Goal: Information Seeking & Learning: Learn about a topic

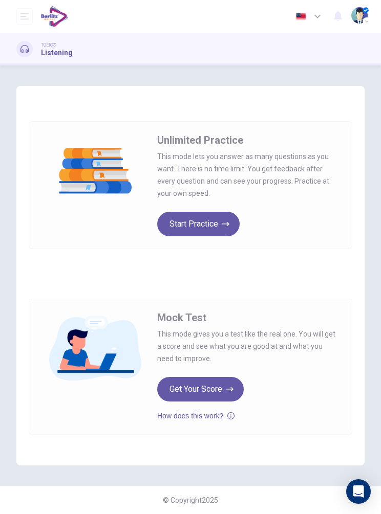
click at [188, 224] on button "Start Practice" at bounding box center [198, 224] width 82 height 25
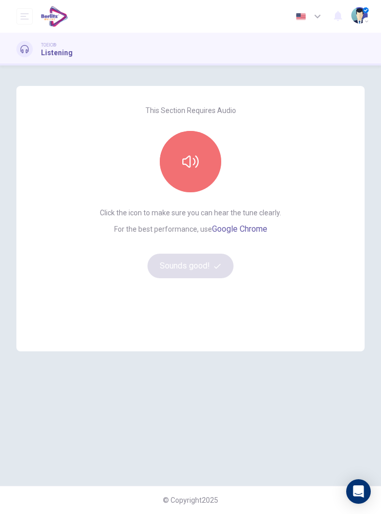
click at [211, 158] on button "button" at bounding box center [190, 161] width 61 height 61
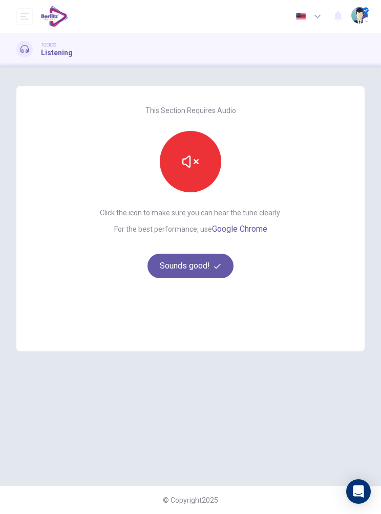
click at [211, 158] on button "button" at bounding box center [190, 161] width 61 height 61
click at [200, 266] on button "Sounds good!" at bounding box center [190, 266] width 86 height 25
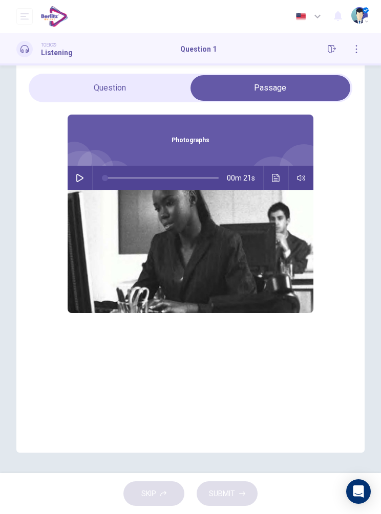
scroll to position [54, 0]
click at [85, 166] on button "button" at bounding box center [80, 178] width 16 height 25
type input "*"
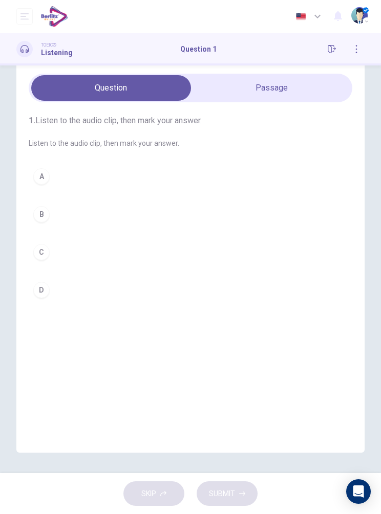
click at [72, 164] on button "A" at bounding box center [190, 177] width 323 height 26
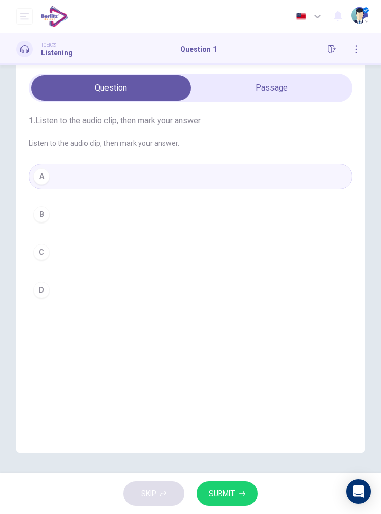
click at [231, 486] on button "SUBMIT" at bounding box center [227, 494] width 61 height 25
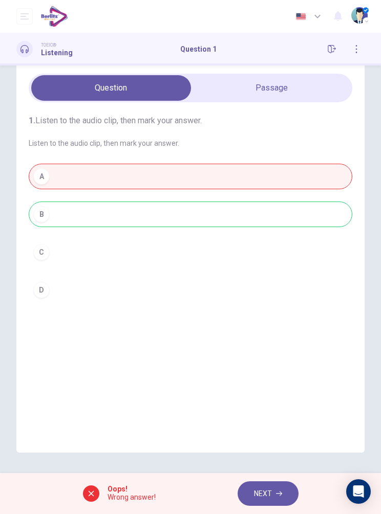
click at [142, 503] on div "Oops! Wrong answer! NEXT" at bounding box center [190, 493] width 381 height 41
click at [270, 485] on button "NEXT" at bounding box center [267, 494] width 61 height 25
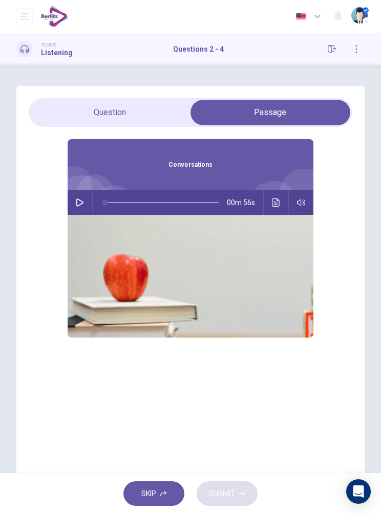
click at [78, 204] on icon "button" at bounding box center [80, 203] width 8 height 8
type input "*"
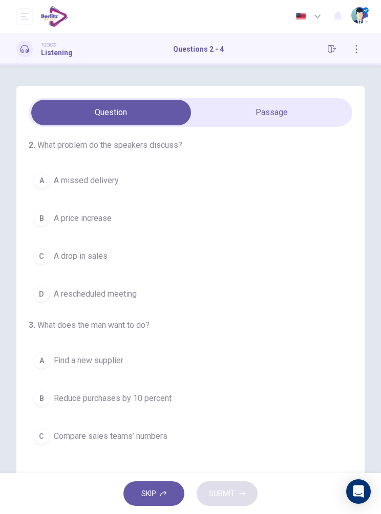
click at [110, 226] on button "B A price increase" at bounding box center [190, 219] width 323 height 26
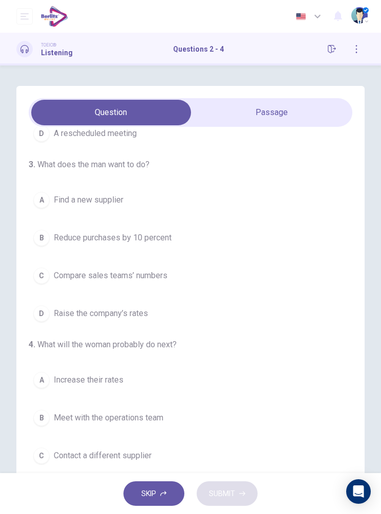
scroll to position [160, 0]
click at [94, 206] on span "Find a new supplier" at bounding box center [89, 200] width 70 height 12
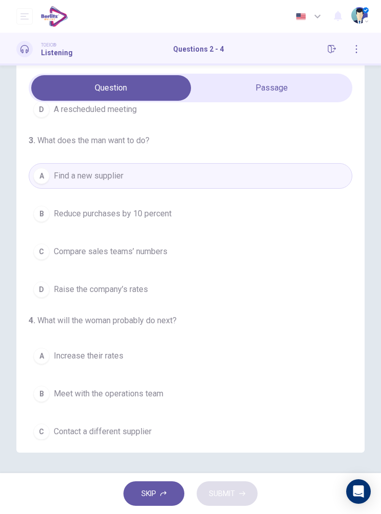
scroll to position [67, 0]
click at [135, 419] on button "C Contact a different supplier" at bounding box center [190, 432] width 323 height 26
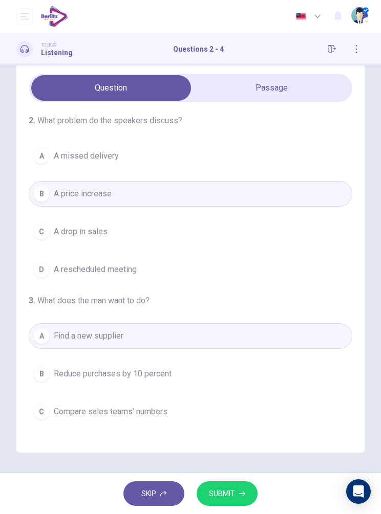
scroll to position [0, 0]
click at [229, 487] on button "SUBMIT" at bounding box center [227, 494] width 61 height 25
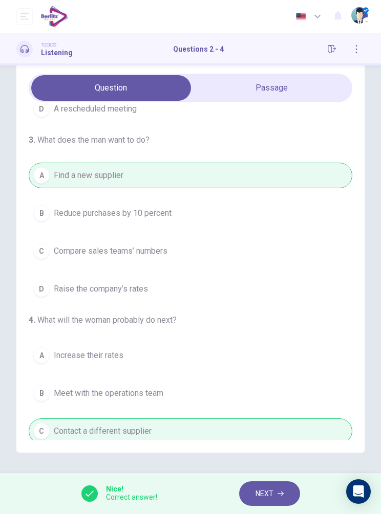
scroll to position [160, 0]
click at [271, 494] on span "NEXT" at bounding box center [264, 494] width 18 height 13
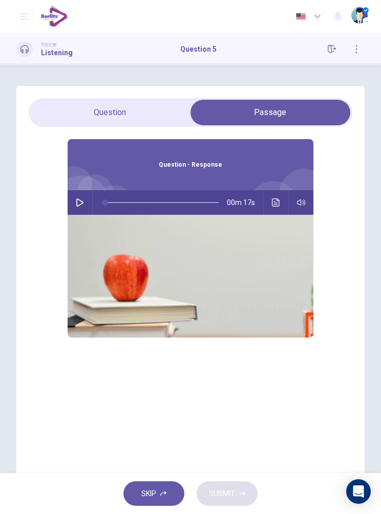
click at [77, 203] on icon "button" at bounding box center [80, 203] width 8 height 8
type input "*"
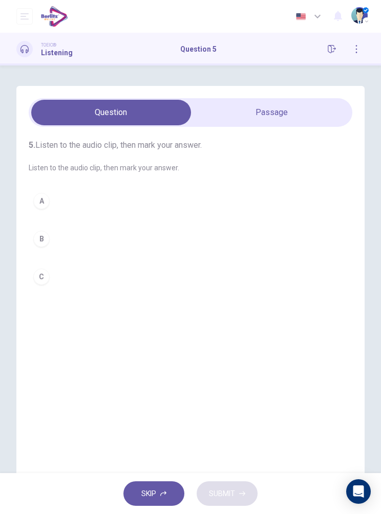
click at [92, 199] on button "A" at bounding box center [190, 201] width 323 height 26
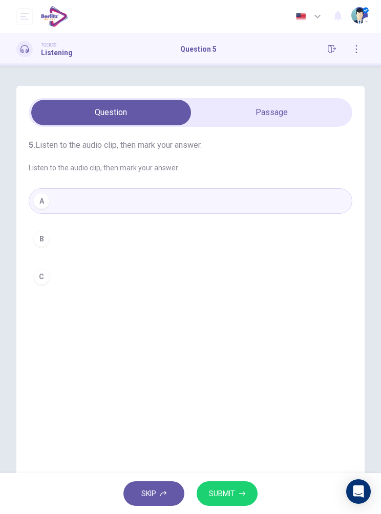
click at [224, 492] on span "SUBMIT" at bounding box center [222, 494] width 26 height 13
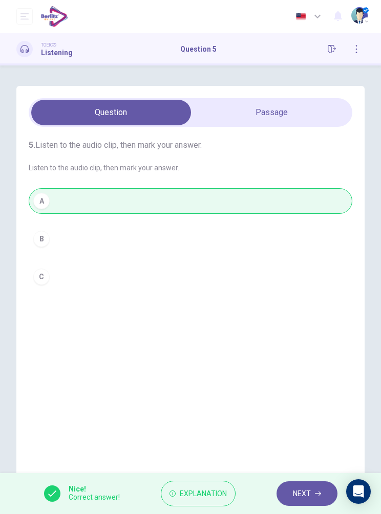
click at [205, 487] on button "Explanation" at bounding box center [198, 494] width 75 height 26
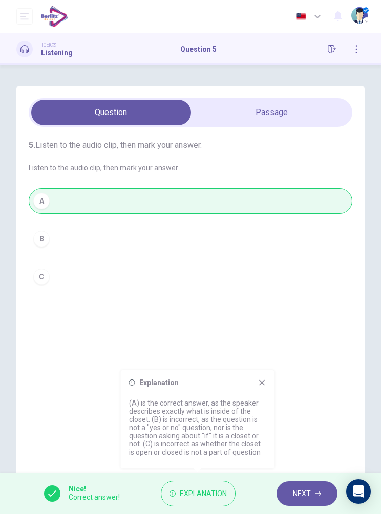
click at [307, 493] on span "NEXT" at bounding box center [302, 494] width 18 height 13
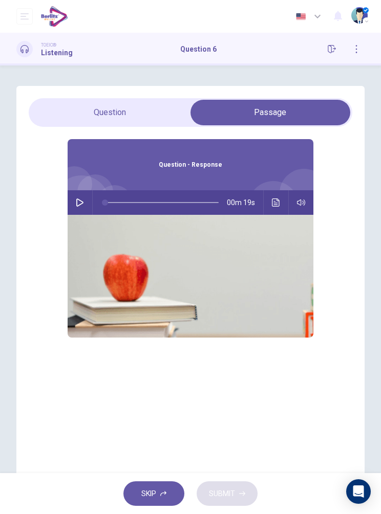
click at [78, 199] on icon "button" at bounding box center [80, 203] width 8 height 8
type input "*"
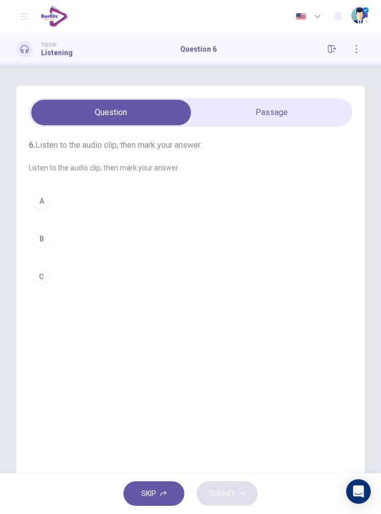
click at [83, 248] on button "B" at bounding box center [190, 239] width 323 height 26
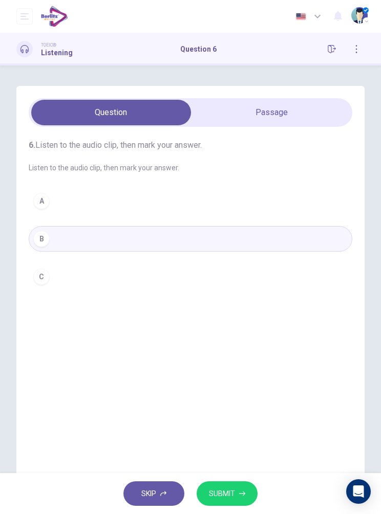
click at [226, 483] on button "SUBMIT" at bounding box center [227, 494] width 61 height 25
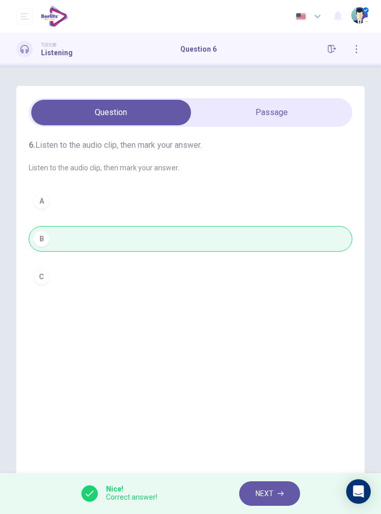
click at [264, 485] on button "NEXT" at bounding box center [269, 494] width 61 height 25
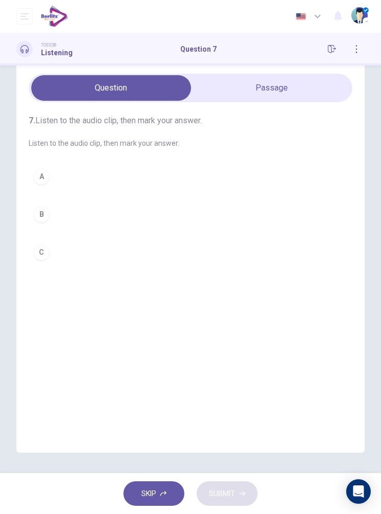
scroll to position [67, 0]
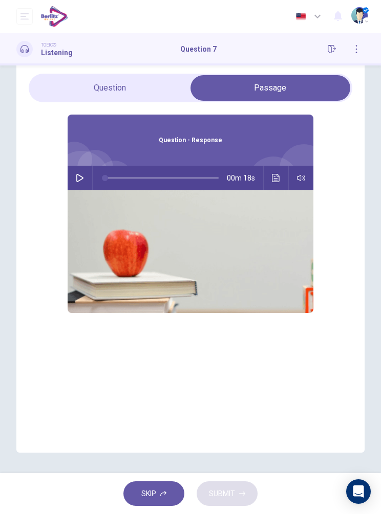
click at [87, 166] on button "button" at bounding box center [80, 178] width 16 height 25
click at [60, 52] on h1 "Listening" at bounding box center [57, 53] width 32 height 8
click at [76, 166] on button "button" at bounding box center [80, 178] width 16 height 25
click at [85, 166] on button "button" at bounding box center [80, 178] width 16 height 25
click at [84, 166] on button "button" at bounding box center [80, 178] width 16 height 25
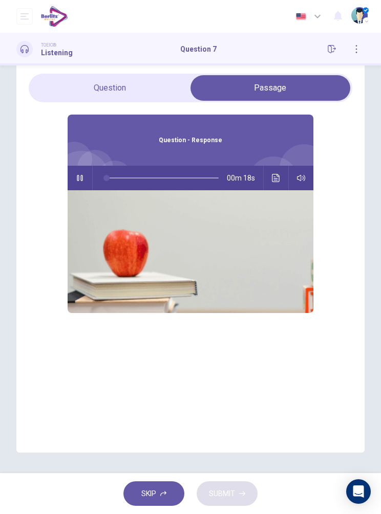
type input "*"
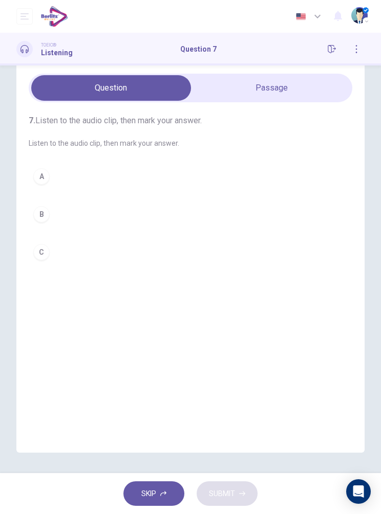
click at [83, 202] on button "B" at bounding box center [190, 215] width 323 height 26
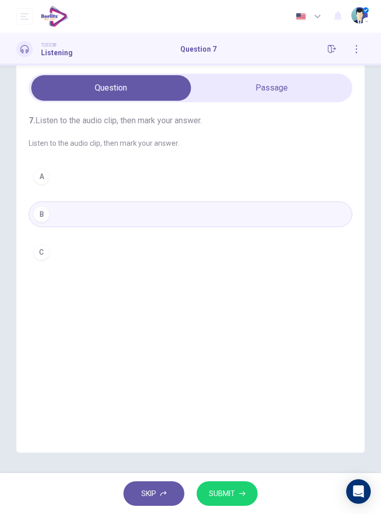
click at [239, 492] on button "SUBMIT" at bounding box center [227, 494] width 61 height 25
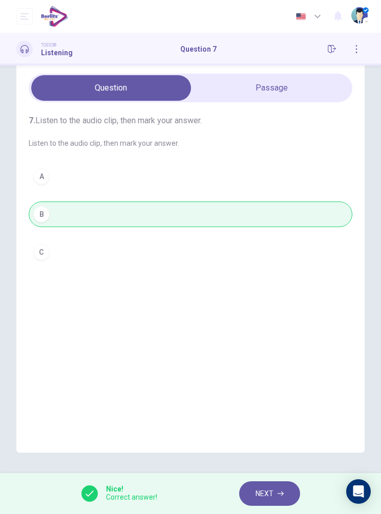
click at [274, 492] on button "NEXT" at bounding box center [269, 494] width 61 height 25
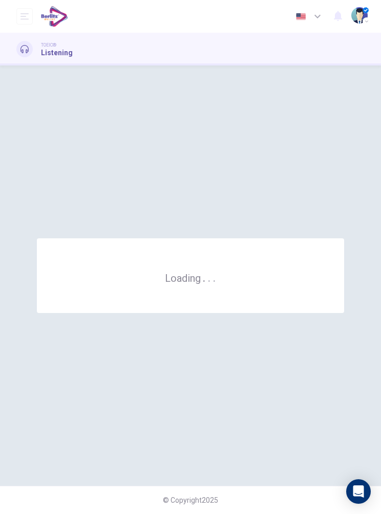
scroll to position [0, 0]
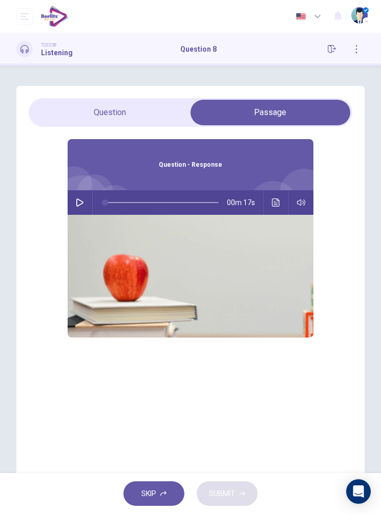
click at [78, 210] on button "button" at bounding box center [80, 202] width 16 height 25
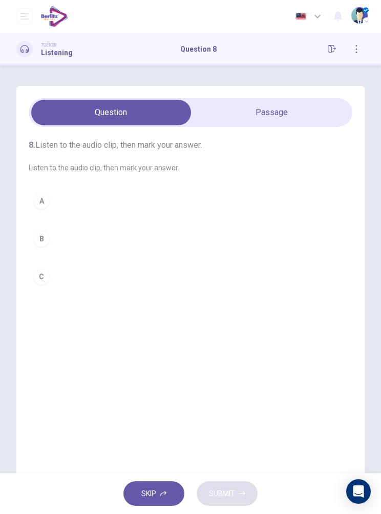
click at [78, 232] on button "B" at bounding box center [190, 239] width 323 height 26
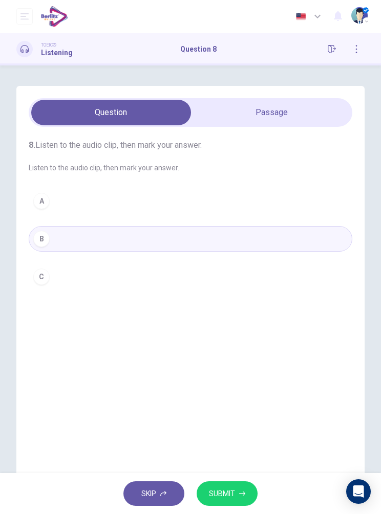
click at [228, 502] on button "SUBMIT" at bounding box center [227, 494] width 61 height 25
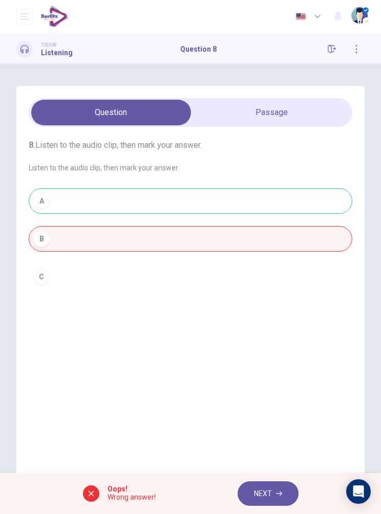
click at [265, 483] on button "NEXT" at bounding box center [267, 494] width 61 height 25
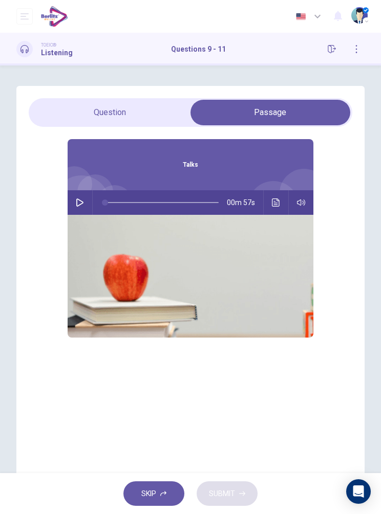
click at [76, 208] on button "button" at bounding box center [80, 202] width 16 height 25
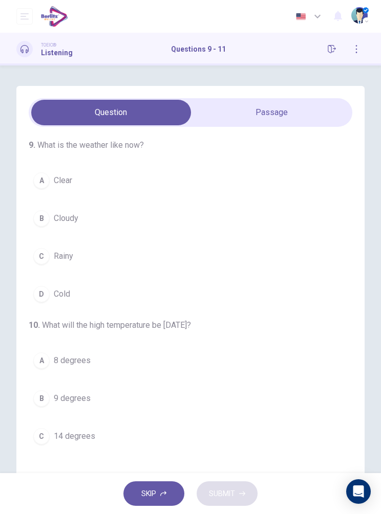
click at [88, 177] on button "A Clear" at bounding box center [190, 181] width 323 height 26
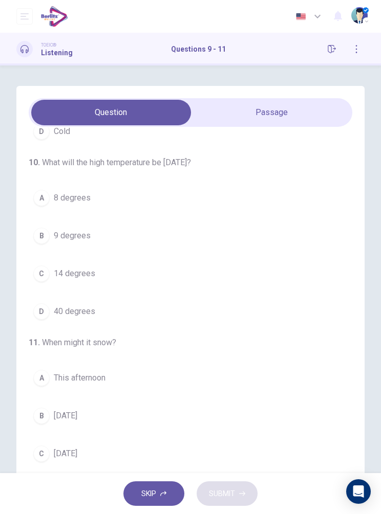
scroll to position [160, 0]
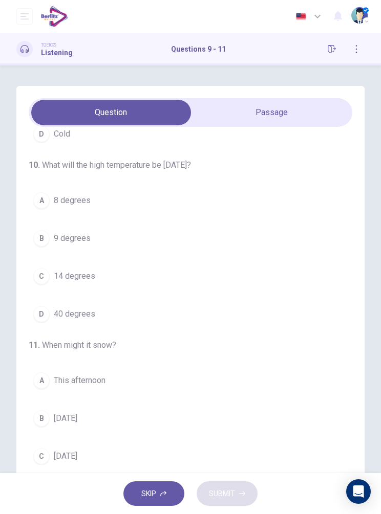
click at [104, 273] on button "C 14 degrees" at bounding box center [190, 277] width 323 height 26
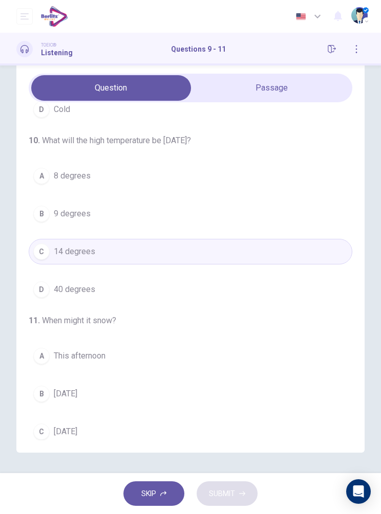
scroll to position [67, 0]
click at [81, 419] on button "C Sunday" at bounding box center [190, 432] width 323 height 26
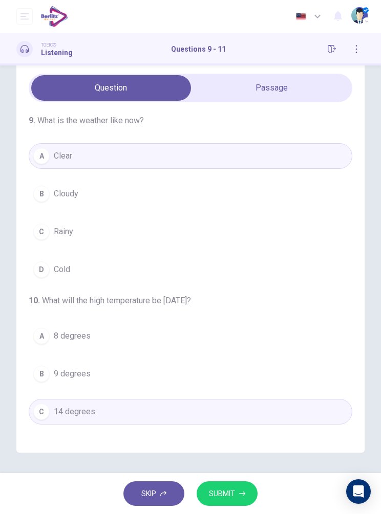
scroll to position [0, 0]
click at [80, 181] on button "B Cloudy" at bounding box center [190, 194] width 323 height 26
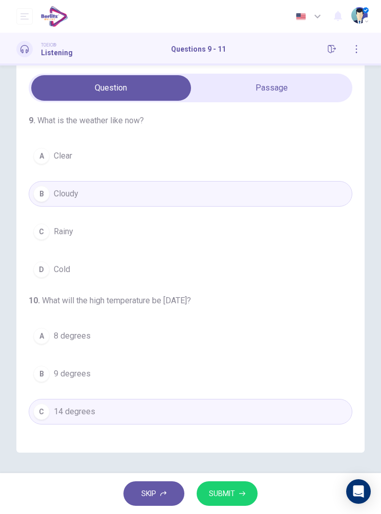
click at [95, 437] on button "D 40 degrees" at bounding box center [190, 450] width 323 height 26
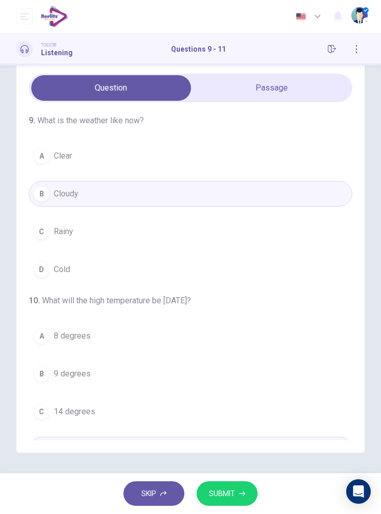
click at [231, 503] on button "SUBMIT" at bounding box center [227, 494] width 61 height 25
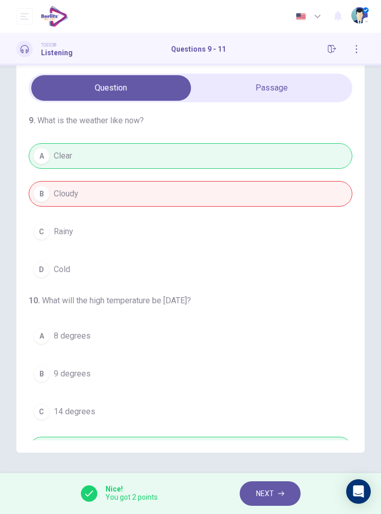
click at [279, 503] on button "NEXT" at bounding box center [270, 494] width 61 height 25
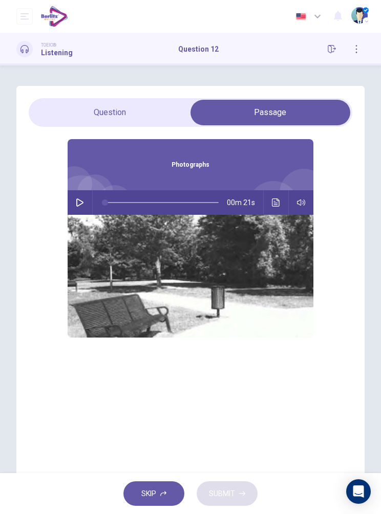
click at [87, 203] on button "button" at bounding box center [80, 202] width 16 height 25
type input "**"
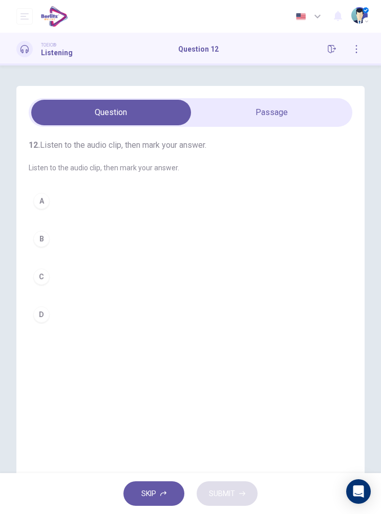
click at [63, 237] on button "B" at bounding box center [190, 239] width 323 height 26
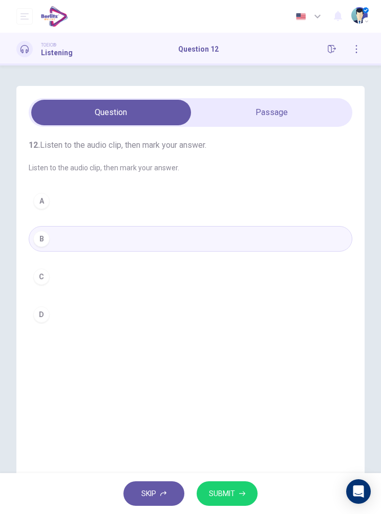
click at [232, 491] on span "SUBMIT" at bounding box center [222, 494] width 26 height 13
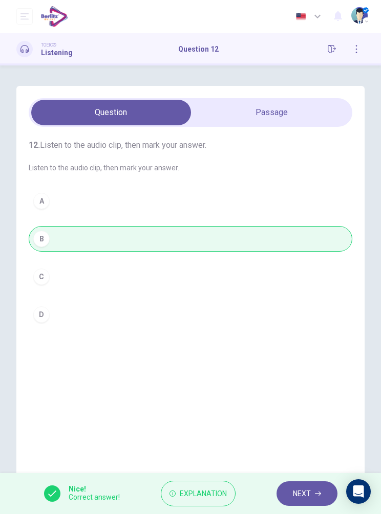
click at [308, 491] on span "NEXT" at bounding box center [302, 494] width 18 height 13
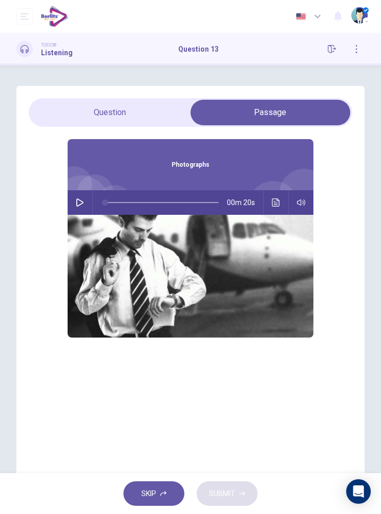
click at [81, 208] on button "button" at bounding box center [80, 202] width 16 height 25
type input "*"
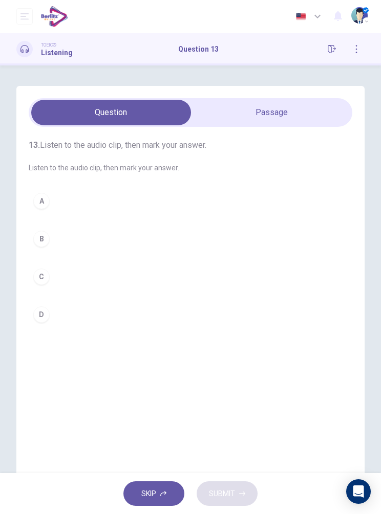
click at [72, 237] on button "B" at bounding box center [190, 239] width 323 height 26
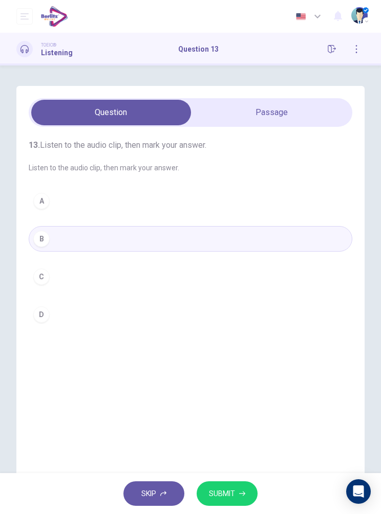
click at [228, 496] on span "SUBMIT" at bounding box center [222, 494] width 26 height 13
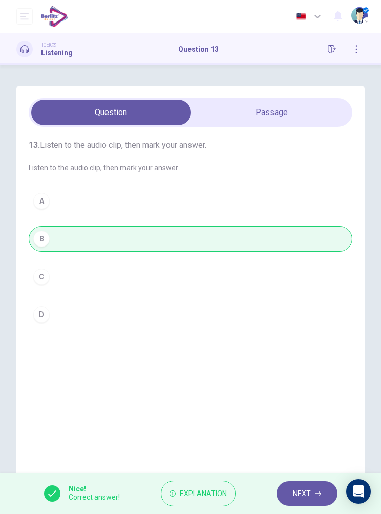
click at [196, 505] on button "Explanation" at bounding box center [198, 494] width 75 height 26
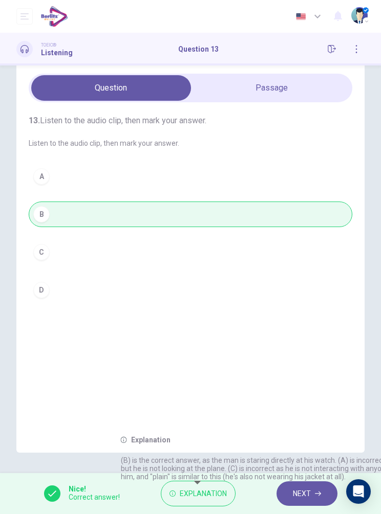
scroll to position [67, 0]
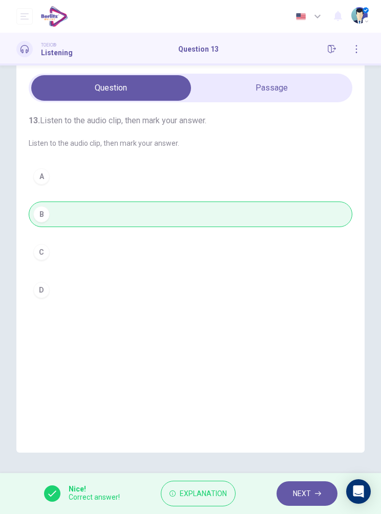
click at [357, 48] on icon "button" at bounding box center [356, 49] width 8 height 8
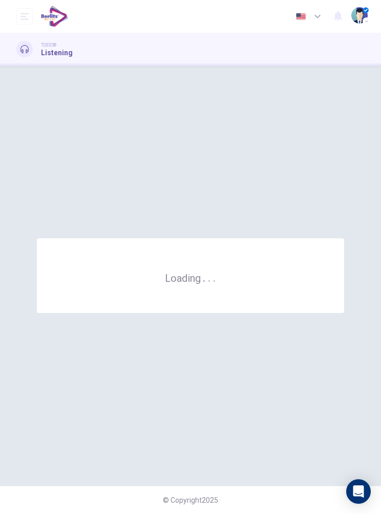
scroll to position [0, 0]
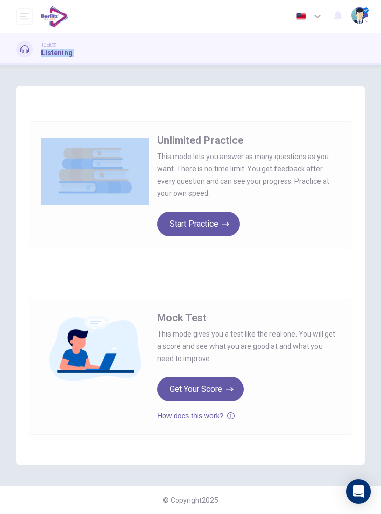
click at [10, 19] on div "Dashboard Practice Analysis English ** ​ Mary Cruz Hurtado Huera" at bounding box center [190, 16] width 381 height 33
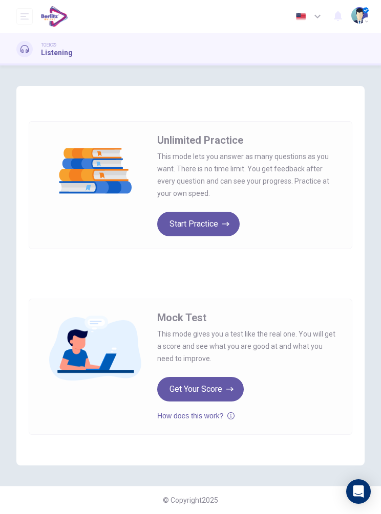
click at [30, 17] on button "open mobile menu" at bounding box center [24, 16] width 16 height 16
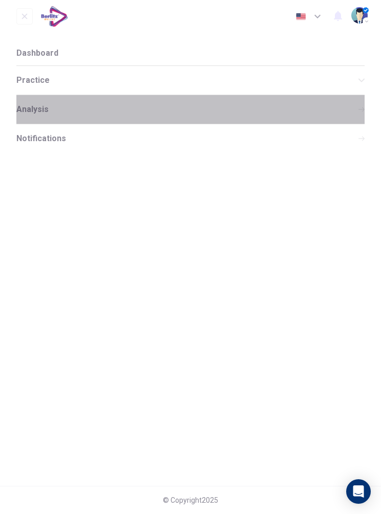
click at [47, 112] on span "Analysis" at bounding box center [32, 109] width 32 height 8
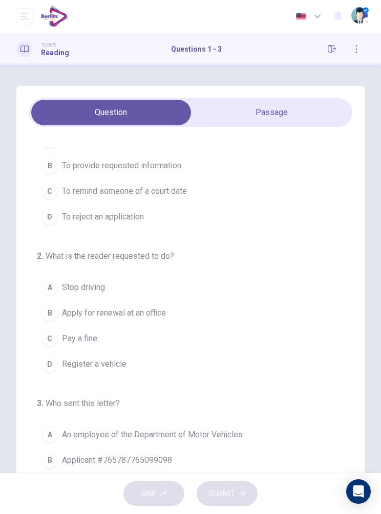
scroll to position [45, 0]
